Goal: Information Seeking & Learning: Learn about a topic

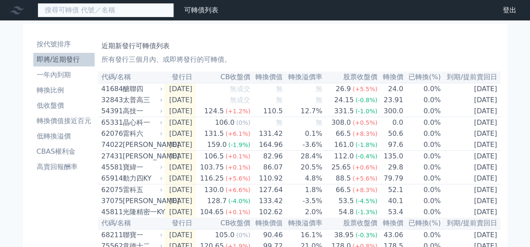
click at [108, 16] on input at bounding box center [106, 10] width 137 height 15
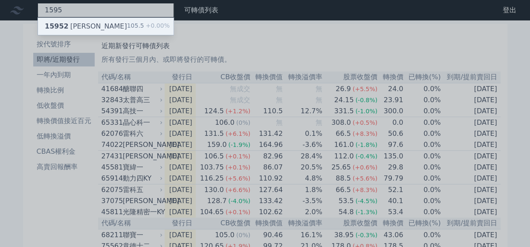
type input "1595"
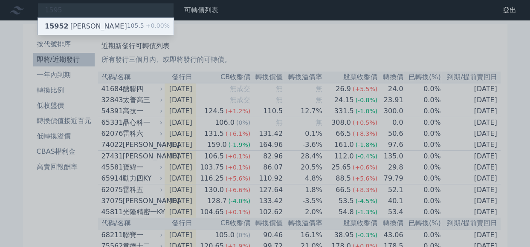
click at [82, 28] on div "15952 川寶二" at bounding box center [86, 26] width 82 height 10
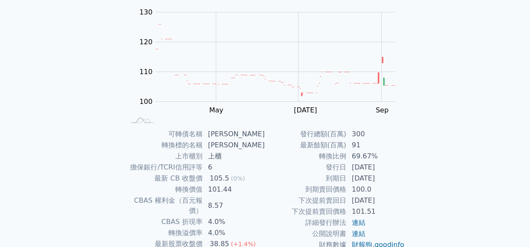
scroll to position [85, 0]
drag, startPoint x: 352, startPoint y: 180, endPoint x: 401, endPoint y: 180, distance: 49.1
click at [401, 180] on td "[DATE]" at bounding box center [376, 177] width 58 height 11
drag, startPoint x: 401, startPoint y: 180, endPoint x: 434, endPoint y: 189, distance: 34.3
click at [434, 189] on div "可轉債列表 財務數據 可轉債列表 財務數據 登出 登出 可轉債列表 › 15952 [PERSON_NAME] 15952 川寶二 可轉債詳細資訊 Zoom …" at bounding box center [265, 117] width 530 height 405
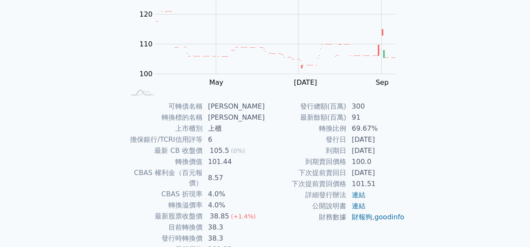
scroll to position [148, 0]
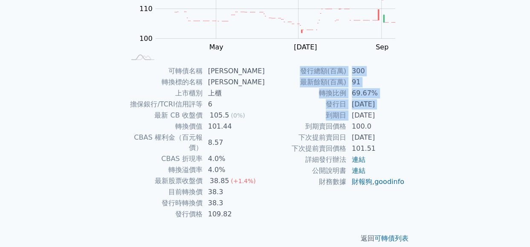
drag, startPoint x: 352, startPoint y: 119, endPoint x: 424, endPoint y: 119, distance: 71.7
click at [424, 119] on div "可轉債列表 › 15952 川寶二 15952 川寶二 可轉債詳細資訊 Zoom Out 100 90 95 100 105 110 115 120 140 …" at bounding box center [266, 65] width 328 height 385
drag, startPoint x: 424, startPoint y: 119, endPoint x: 421, endPoint y: 136, distance: 16.6
click at [421, 136] on div "可轉債列表 › 15952 川寶二 15952 川寶二 可轉債詳細資訊 Zoom Out 100 90 95 100 105 110 115 120 140 …" at bounding box center [266, 65] width 328 height 385
click at [411, 159] on div "可轉債名稱 川寶二 轉換標的名稱 川寶 上市櫃別 上櫃 擔保銀行/TCRI信用評等 6 最新 CB 收盤價 105.5 (0%) 轉換價值 101.44 CB…" at bounding box center [265, 143] width 300 height 154
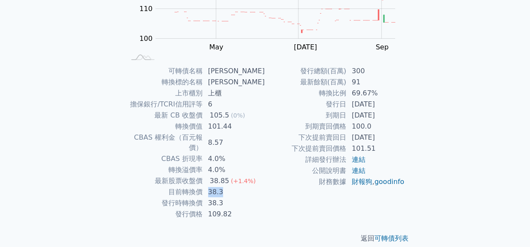
drag, startPoint x: 206, startPoint y: 181, endPoint x: 250, endPoint y: 182, distance: 44.4
click at [250, 187] on tr "目前轉換價 38.3" at bounding box center [195, 192] width 140 height 11
click at [250, 187] on td "38.3" at bounding box center [234, 192] width 62 height 11
